Goal: Information Seeking & Learning: Learn about a topic

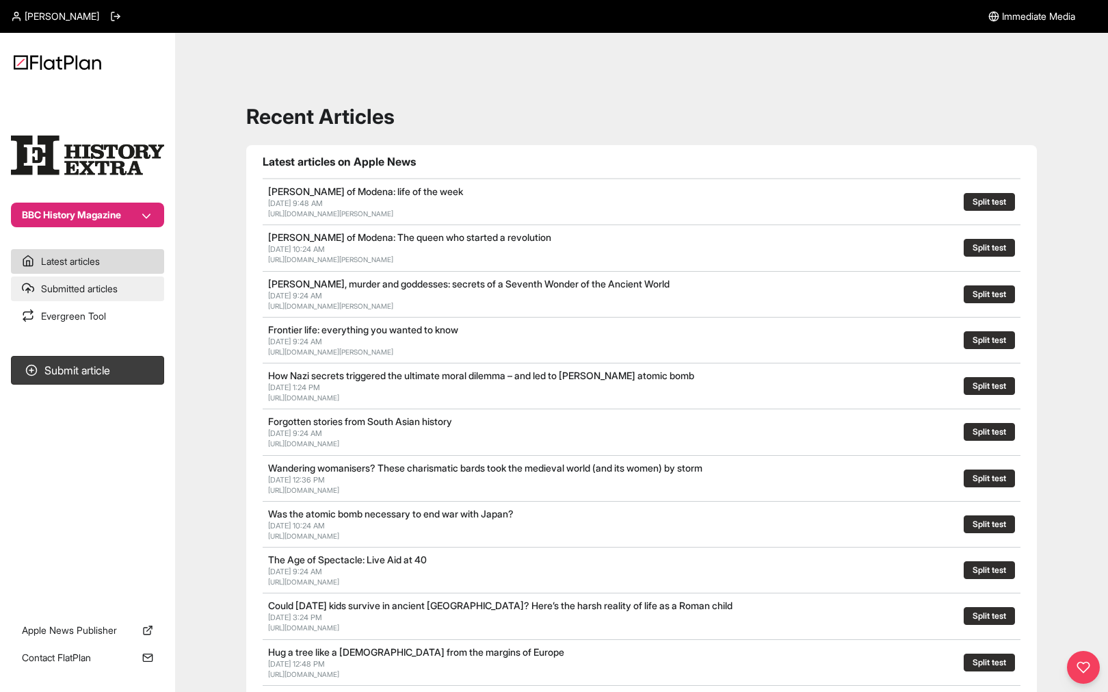
click at [72, 289] on link "Submitted articles" at bounding box center [87, 288] width 153 height 25
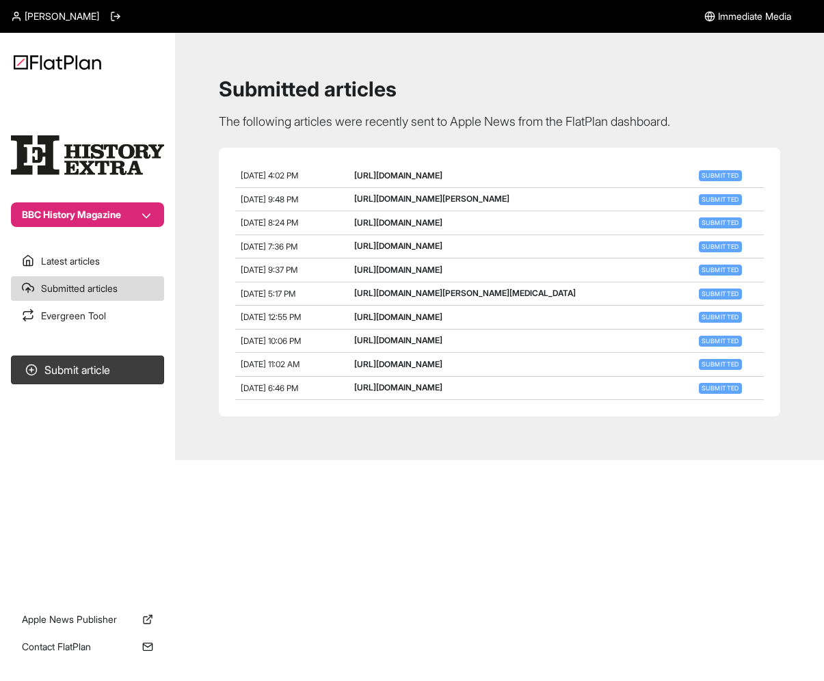
click at [443, 175] on link "[URL][DOMAIN_NAME]" at bounding box center [398, 175] width 88 height 10
click at [443, 275] on link "[URL][DOMAIN_NAME]" at bounding box center [398, 270] width 88 height 10
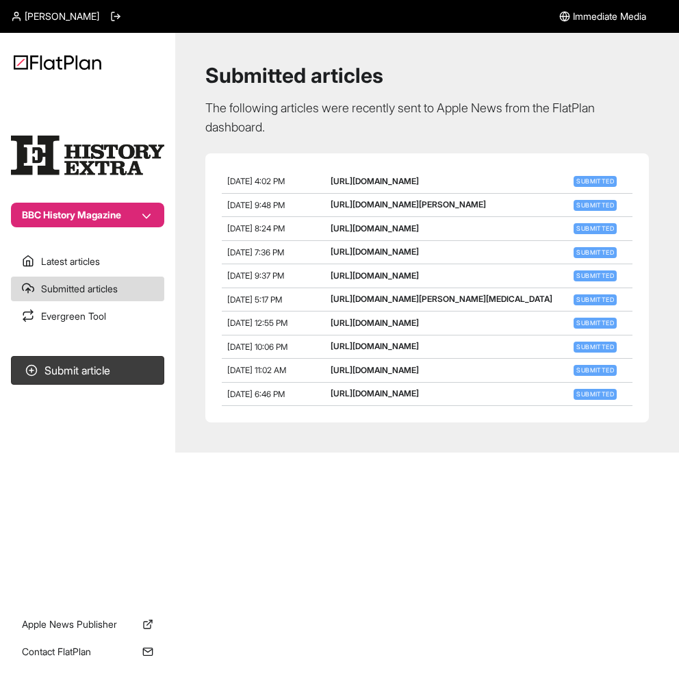
click at [419, 257] on link "[URL][DOMAIN_NAME]" at bounding box center [374, 251] width 88 height 10
click at [378, 233] on link "[URL][DOMAIN_NAME]" at bounding box center [374, 228] width 88 height 10
click at [378, 209] on link "[URL][DOMAIN_NAME][PERSON_NAME]" at bounding box center [407, 204] width 155 height 10
click at [419, 181] on link "[URL][DOMAIN_NAME]" at bounding box center [374, 181] width 88 height 10
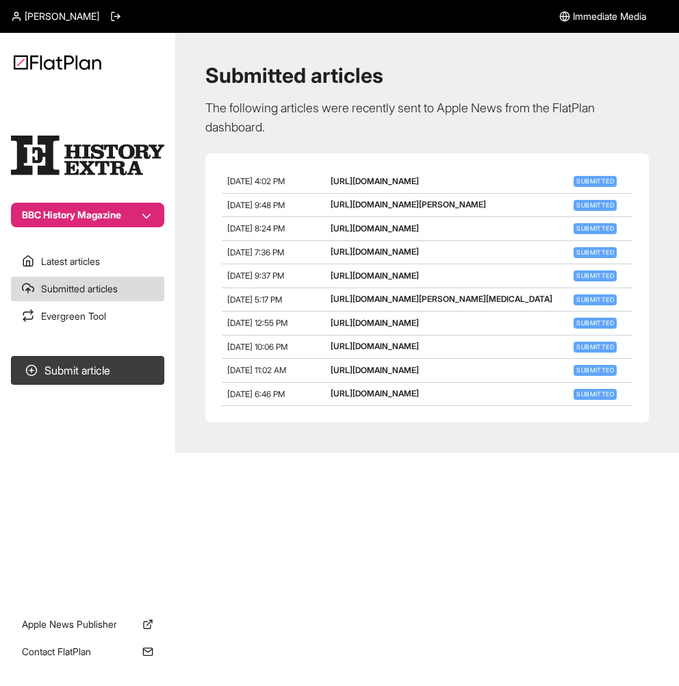
click at [428, 304] on link "[URL][DOMAIN_NAME][PERSON_NAME][MEDICAL_DATA]" at bounding box center [441, 299] width 222 height 10
click at [419, 375] on link "[URL][DOMAIN_NAME]" at bounding box center [374, 370] width 88 height 10
click at [486, 211] on div "[URL][DOMAIN_NAME][PERSON_NAME]" at bounding box center [407, 205] width 155 height 12
click at [600, 180] on link "Submitted" at bounding box center [595, 180] width 49 height 10
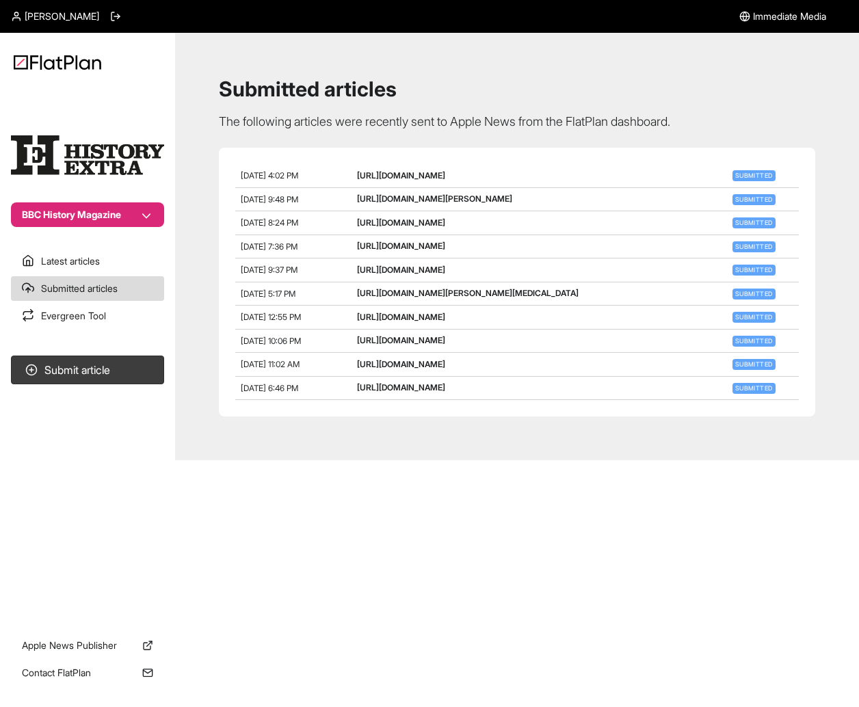
click at [764, 174] on span "Submitted" at bounding box center [754, 175] width 43 height 11
click at [738, 136] on div "Submitted articles The following articles were recently sent to Apple News from…" at bounding box center [517, 246] width 651 height 395
click at [445, 393] on link "[URL][DOMAIN_NAME]" at bounding box center [401, 387] width 88 height 10
